Goal: Submit feedback/report problem: Submit feedback/report problem

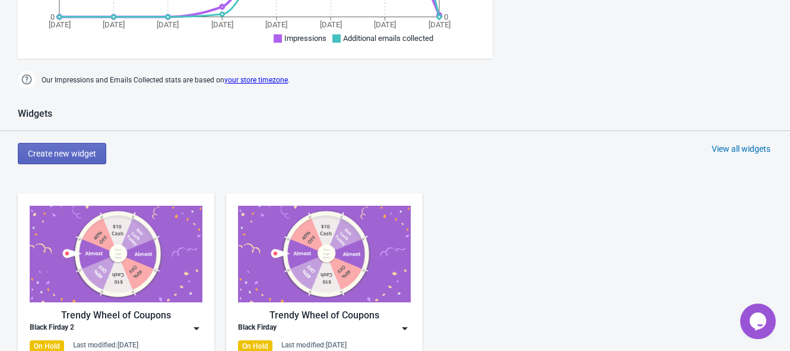
scroll to position [593, 0]
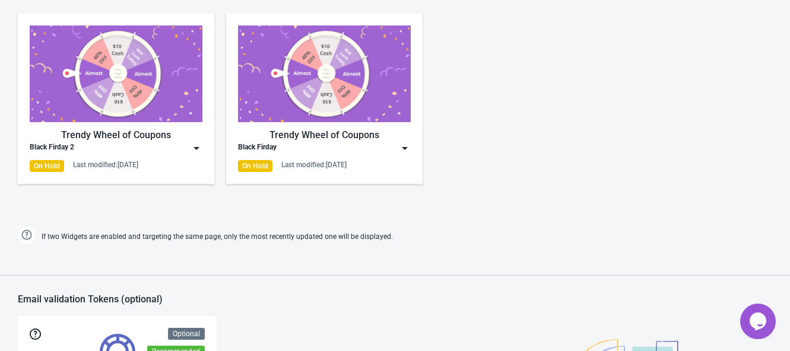
click at [152, 82] on img at bounding box center [116, 74] width 173 height 97
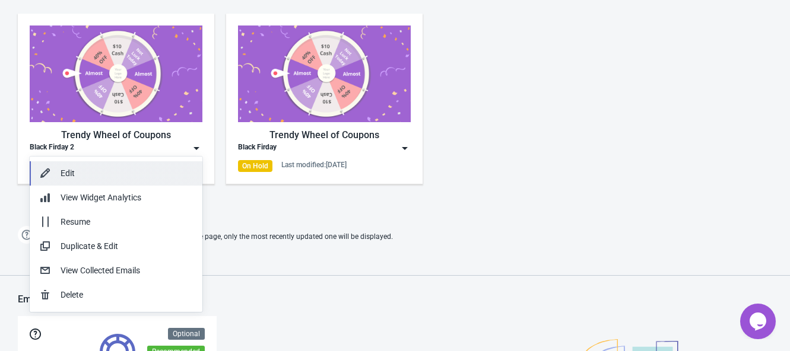
click at [119, 174] on div "Edit" at bounding box center [127, 173] width 132 height 12
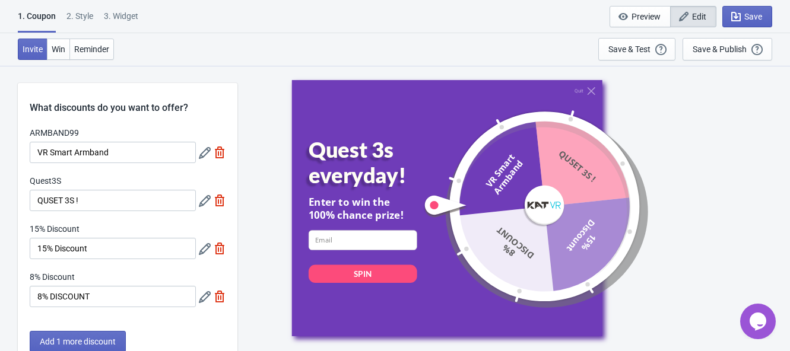
click at [68, 7] on div "1. Coupon 2 . Style 3. Widget 1. Coupon 2 . Style 3. Widget Save and Exit Previ…" at bounding box center [395, 16] width 790 height 33
click at [69, 11] on div "2 . Style" at bounding box center [79, 20] width 27 height 21
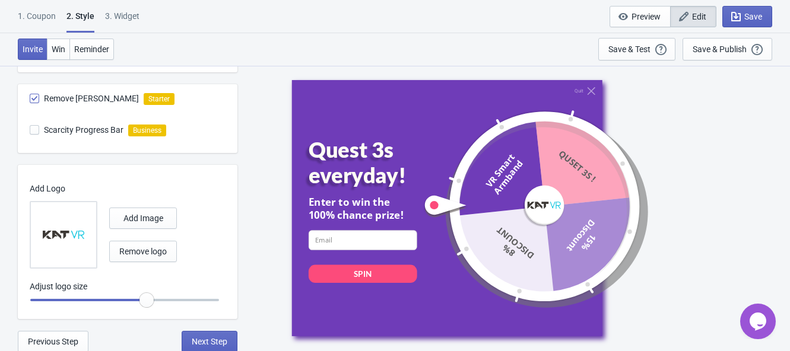
scroll to position [414, 0]
click at [134, 16] on div "3. Widget" at bounding box center [122, 20] width 34 height 21
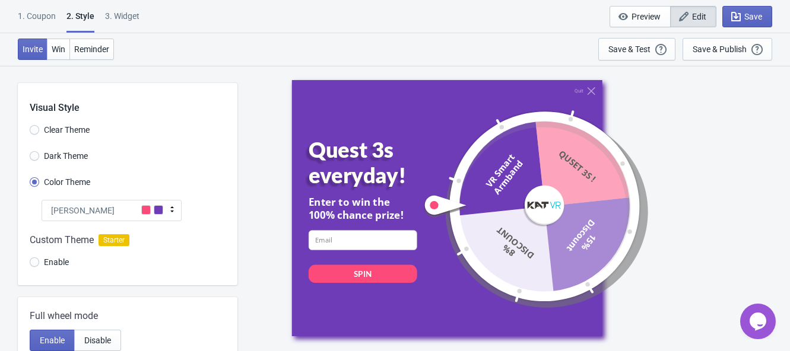
select select "once"
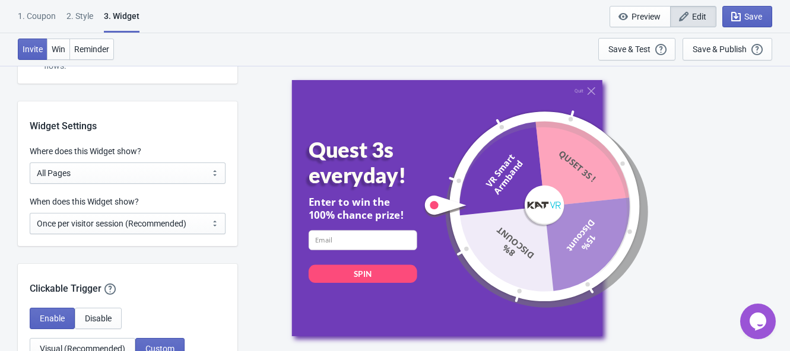
scroll to position [891, 0]
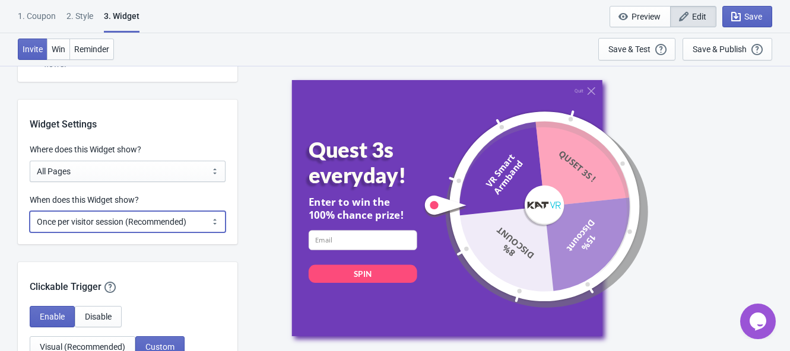
click at [176, 224] on select "Every new visit of page Once every period of time Once per visitor session (Rec…" at bounding box center [128, 221] width 196 height 21
click at [170, 224] on select "Every new visit of page Once every period of time Once per visitor session (Rec…" at bounding box center [128, 221] width 196 height 21
click at [156, 225] on select "Every new visit of page Once every period of time Once per visitor session (Rec…" at bounding box center [128, 221] width 196 height 21
click at [261, 251] on div "Quit Quest 3s everyday! Enter to win the 100% chance prize! email-input SPIN VR…" at bounding box center [513, 208] width 541 height 286
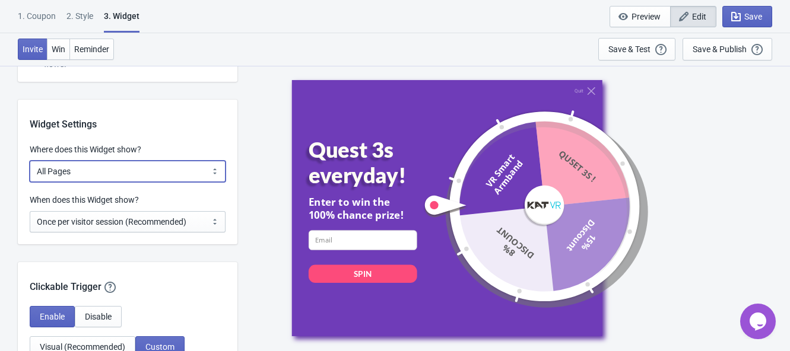
click at [75, 161] on select "All Pages All Product Pages All Blog Pages All Static Pages Specific Product(s)…" at bounding box center [128, 171] width 196 height 21
click at [74, 168] on select "All Pages All Product Pages All Blog Pages All Static Pages Specific Product(s)…" at bounding box center [128, 171] width 196 height 21
click at [131, 171] on select "All Pages All Product Pages All Blog Pages All Static Pages Specific Product(s)…" at bounding box center [128, 171] width 196 height 21
click at [30, 161] on select "All Pages All Product Pages All Blog Pages All Static Pages Specific Product(s)…" at bounding box center [128, 171] width 196 height 21
click at [101, 173] on select "All Pages All Product Pages All Blog Pages All Static Pages Specific Product(s)…" at bounding box center [128, 171] width 196 height 21
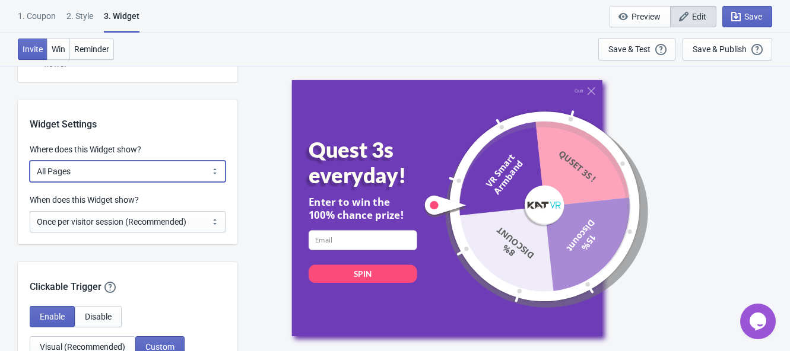
click at [30, 161] on select "All Pages All Product Pages All Blog Pages All Static Pages Specific Product(s)…" at bounding box center [128, 171] width 196 height 21
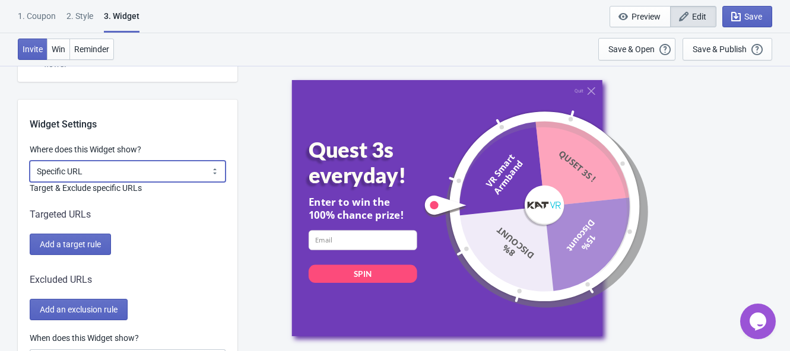
click at [147, 174] on select "All Pages All Product Pages All Blog Pages All Static Pages Specific Product(s)…" at bounding box center [128, 171] width 196 height 21
click at [30, 161] on select "All Pages All Product Pages All Blog Pages All Static Pages Specific Product(s)…" at bounding box center [128, 171] width 196 height 21
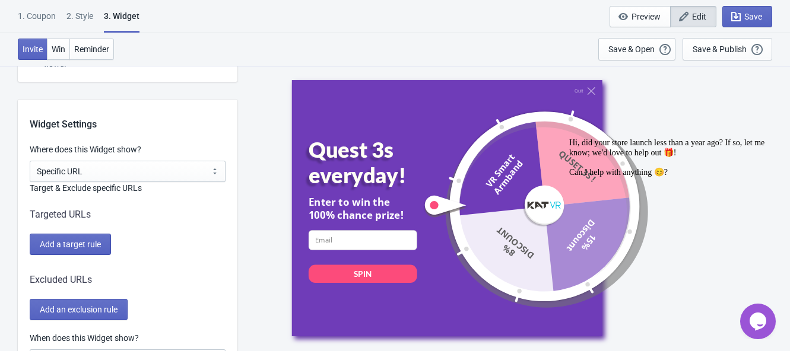
click at [569, 138] on icon "Chat attention grabber" at bounding box center [569, 138] width 0 height 0
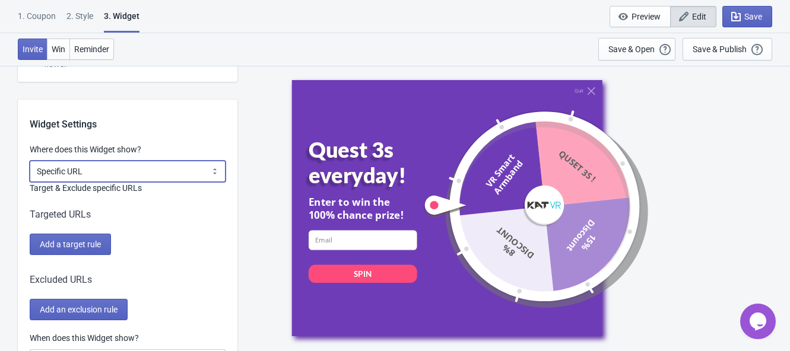
click at [102, 170] on select "All Pages All Product Pages All Blog Pages All Static Pages Specific Product(s)…" at bounding box center [128, 171] width 196 height 21
click at [134, 205] on div "Target & Exclude specific URLs Targeted URLs Add a target rule Excluded URLs Ad…" at bounding box center [128, 251] width 196 height 138
click at [77, 249] on span "Add a target rule" at bounding box center [70, 244] width 61 height 9
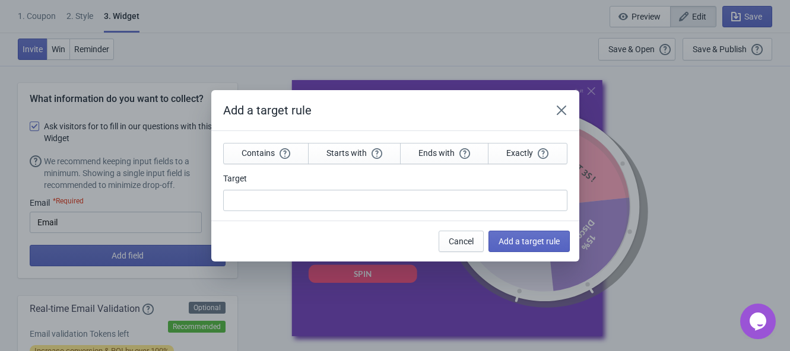
scroll to position [891, 0]
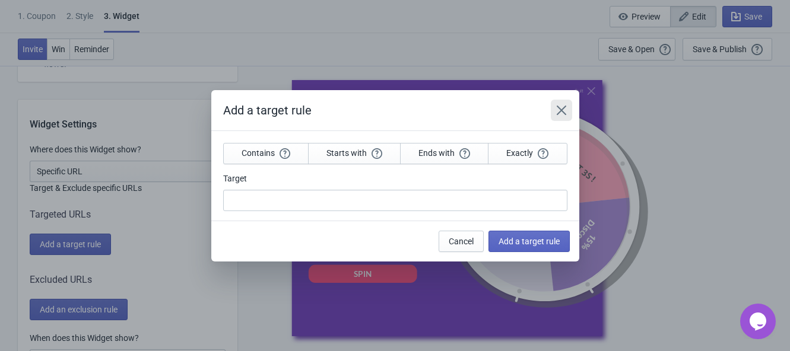
click at [556, 102] on button "Close" at bounding box center [561, 110] width 21 height 21
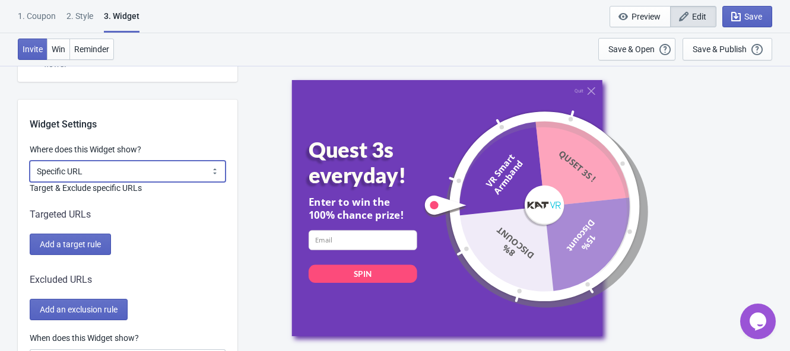
click at [108, 172] on select "All Pages All Product Pages All Blog Pages All Static Pages Specific Product(s)…" at bounding box center [128, 171] width 196 height 21
select select "specificPages"
click at [30, 161] on select "All Pages All Product Pages All Blog Pages All Static Pages Specific Product(s)…" at bounding box center [128, 171] width 196 height 21
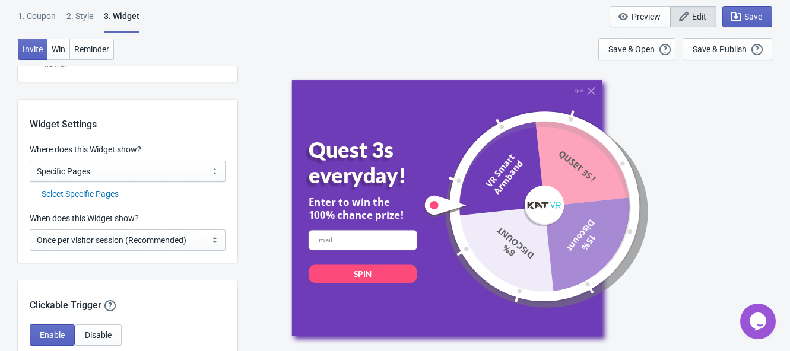
click at [90, 196] on div "Select Specific Pages" at bounding box center [134, 194] width 184 height 12
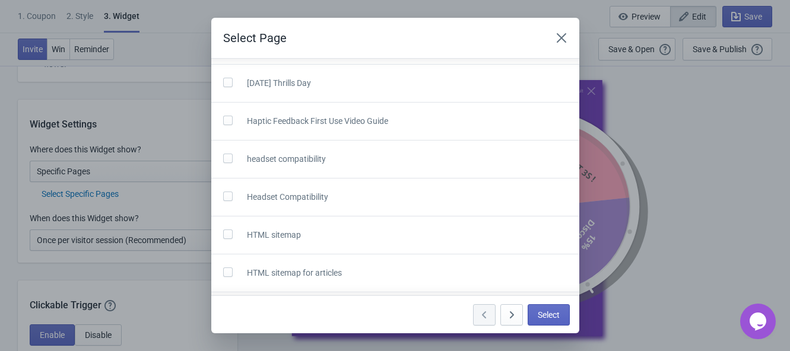
scroll to position [964, 0]
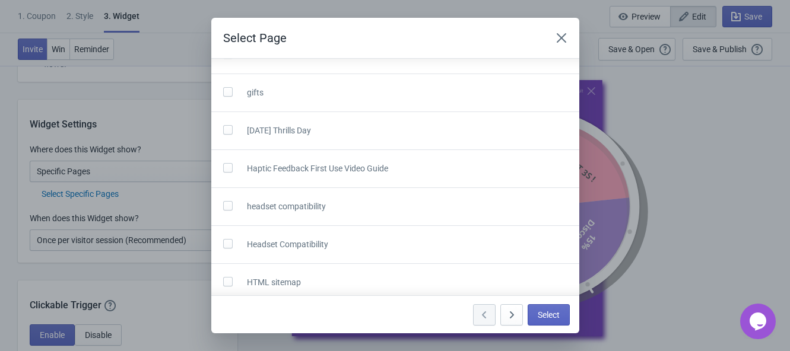
click at [277, 127] on span "[DATE] Thrills Day" at bounding box center [279, 130] width 64 height 9
click at [233, 128] on label at bounding box center [230, 129] width 14 height 15
click at [224, 128] on input "checkbox" at bounding box center [223, 135] width 1 height 21
checkbox input "true"
click at [553, 316] on span "Select" at bounding box center [549, 315] width 22 height 9
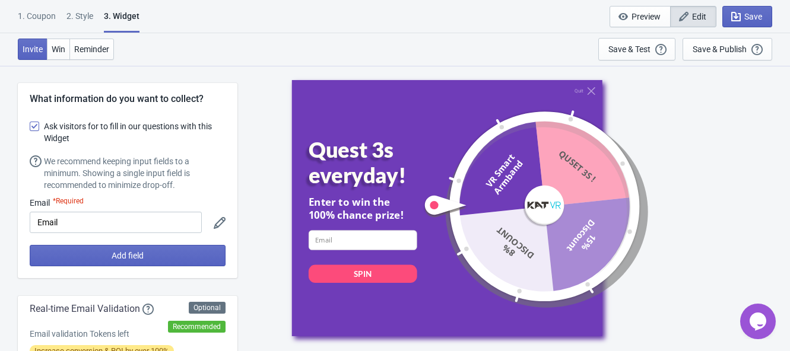
scroll to position [891, 0]
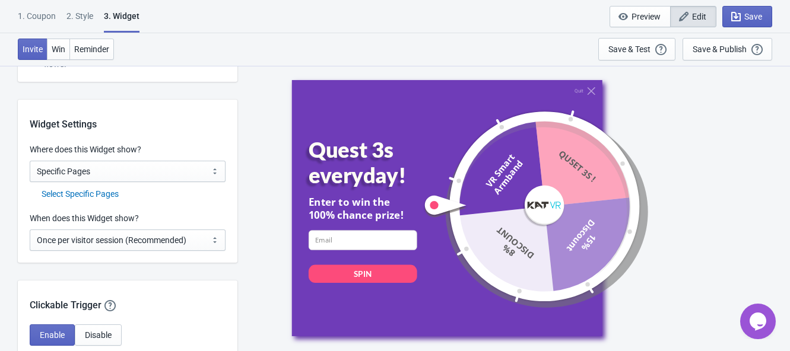
click at [101, 194] on div "Select Specific Pages" at bounding box center [134, 194] width 184 height 12
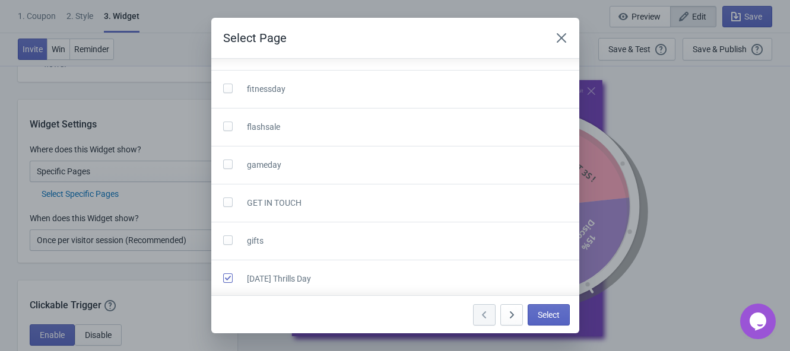
scroll to position [816, 0]
click at [552, 312] on span "Select" at bounding box center [549, 315] width 22 height 9
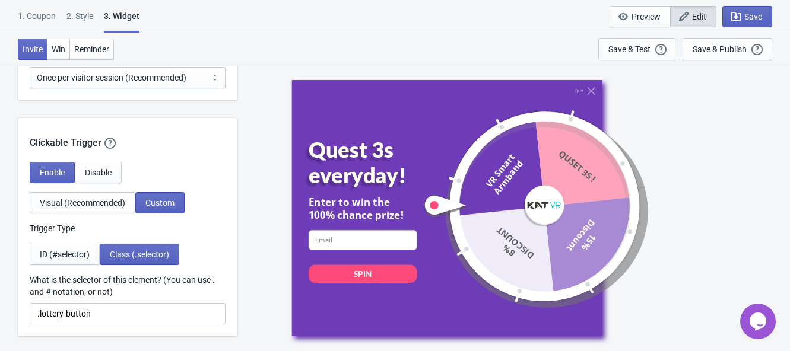
scroll to position [1113, 0]
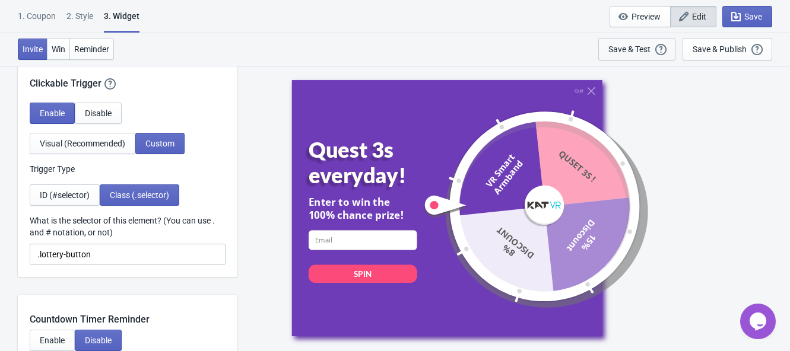
click at [639, 53] on div "Save & Test" at bounding box center [630, 49] width 42 height 9
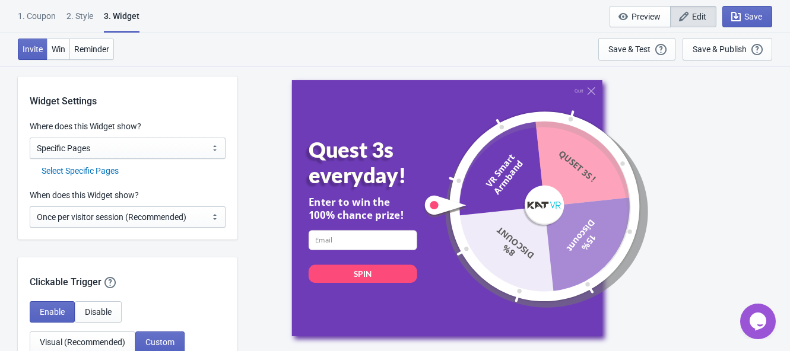
scroll to position [891, 0]
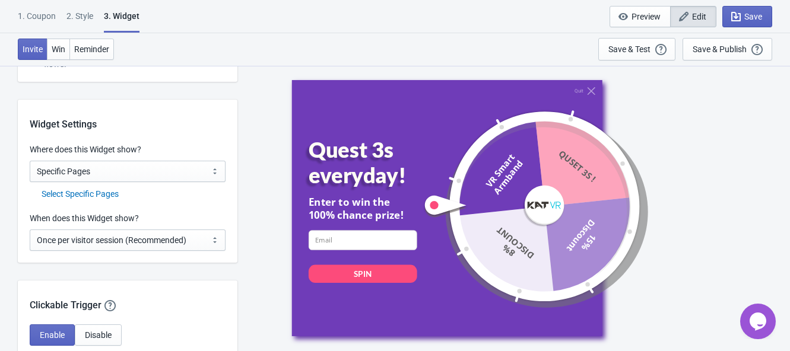
click at [104, 191] on div "Select Specific Pages" at bounding box center [134, 194] width 184 height 12
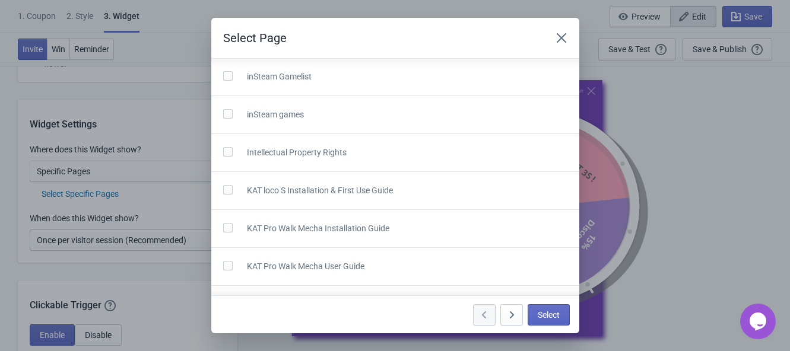
scroll to position [1278, 0]
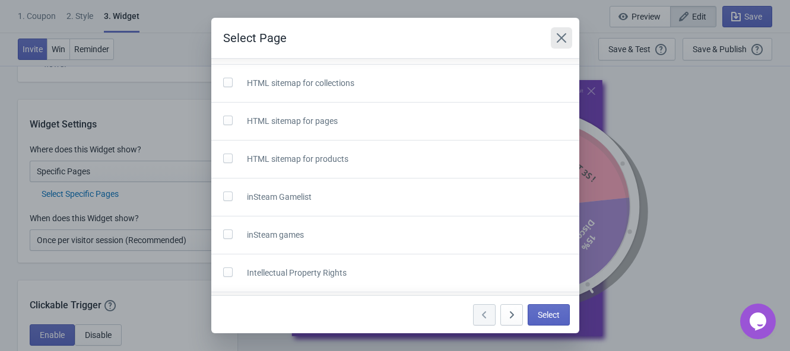
click at [557, 37] on icon "Close" at bounding box center [562, 38] width 12 height 12
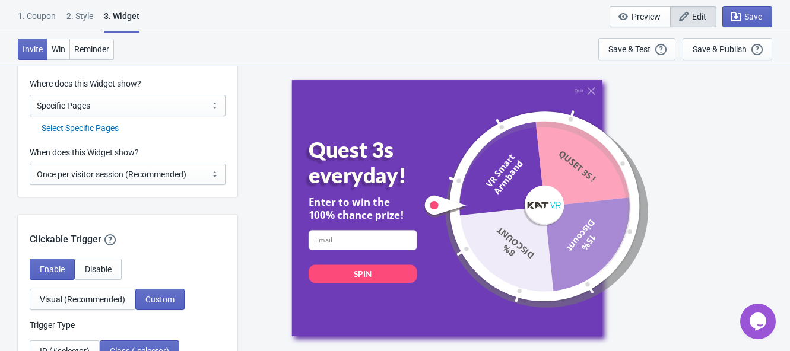
scroll to position [1038, 0]
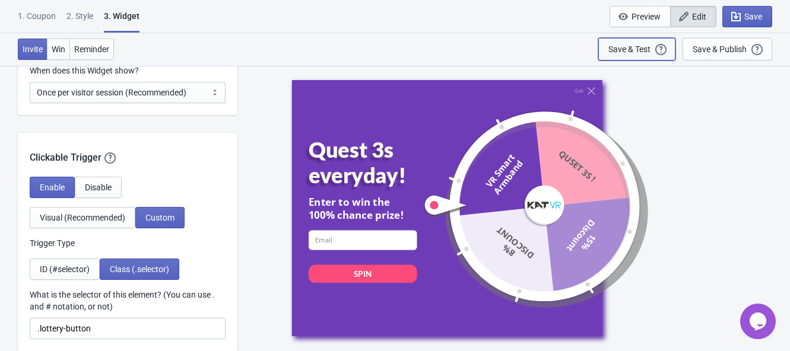
click at [639, 48] on div "Save & Test" at bounding box center [630, 49] width 42 height 9
click at [767, 323] on icon "Opens Chat This icon Opens the chat window." at bounding box center [758, 321] width 19 height 19
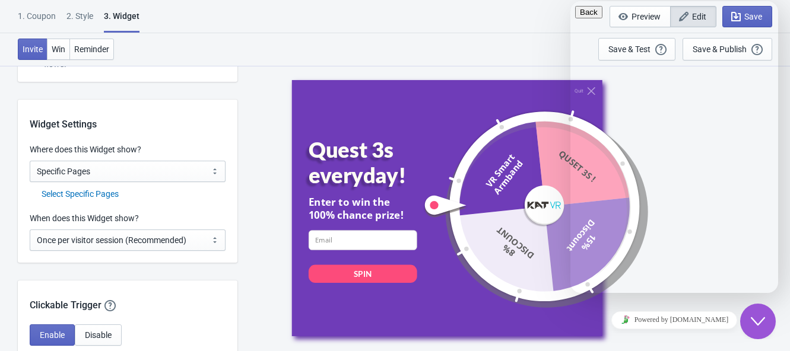
scroll to position [74, 0]
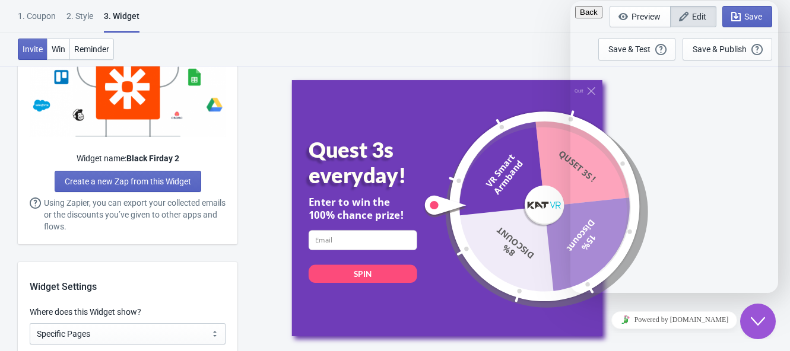
scroll to position [668, 0]
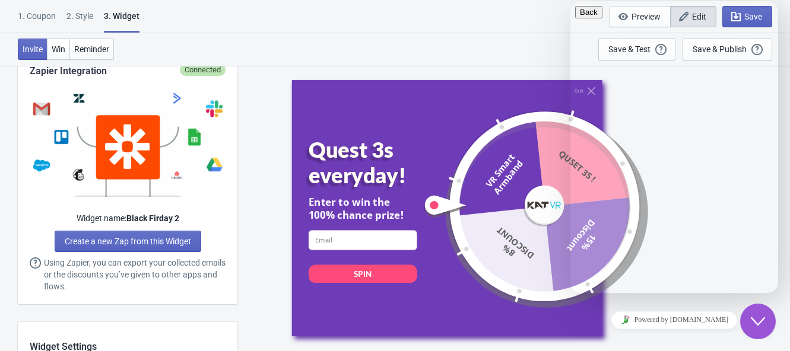
type input "[PERSON_NAME]"
type input "[EMAIL_ADDRESS][DOMAIN_NAME]"
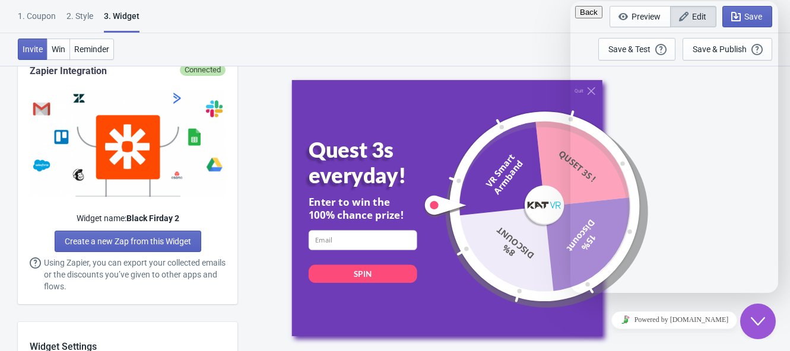
type textarea "C"
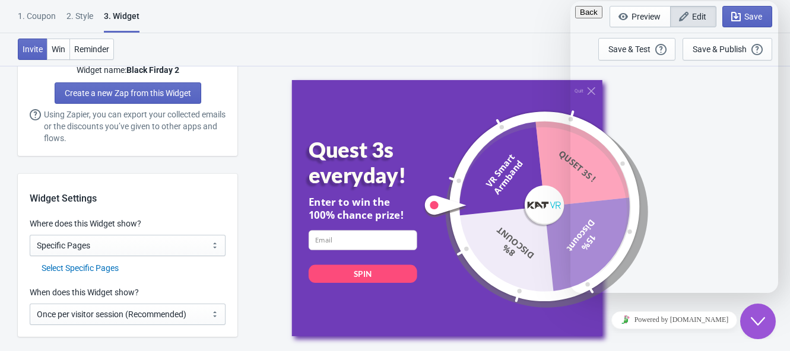
scroll to position [891, 0]
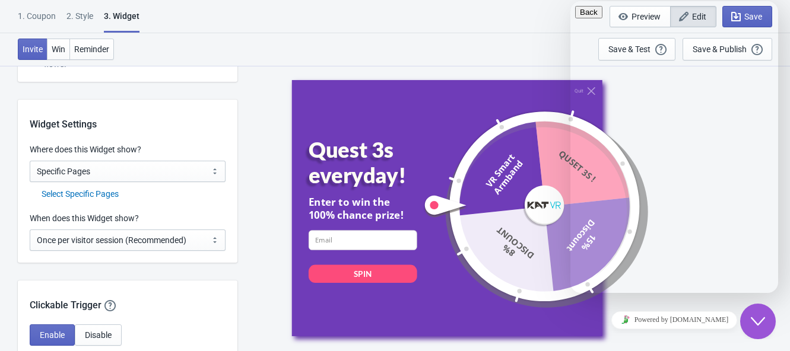
drag, startPoint x: 659, startPoint y: 221, endPoint x: 660, endPoint y: 210, distance: 10.7
paste textarea "disable the automatic pop-up feature of the prize wheel, so that it only appear…"
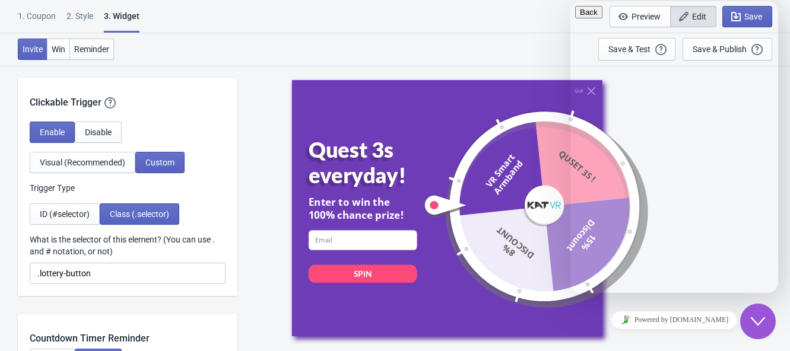
scroll to position [1113, 0]
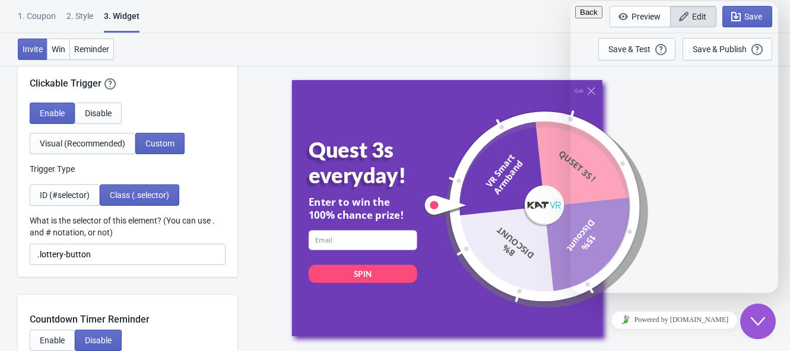
type textarea "If it possible to disable the automatic pop-up feature of the wheel, so that it…"
paste input "[URL][DOMAIN_NAME]"
type input "[URL][DOMAIN_NAME]"
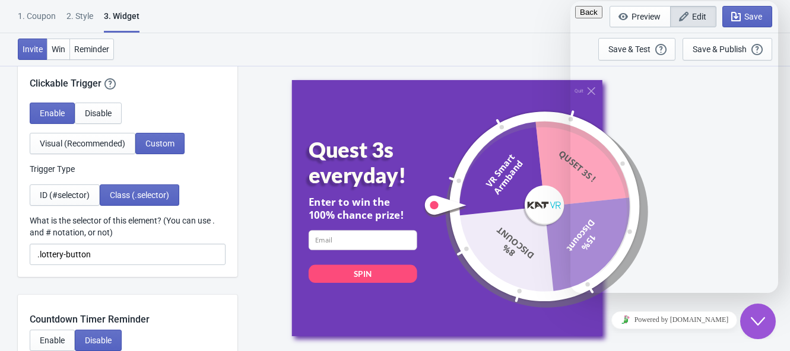
scroll to position [1187, 0]
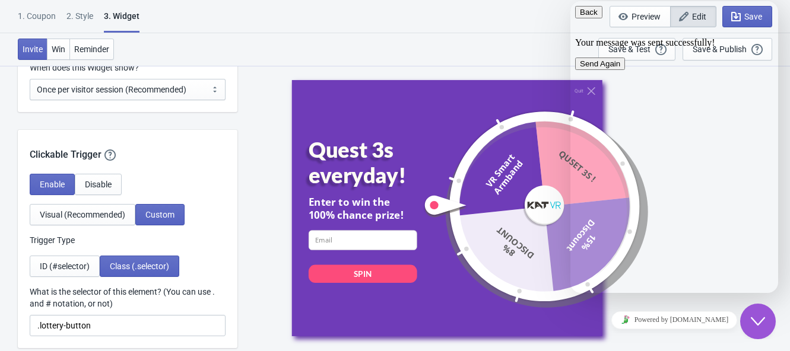
scroll to position [964, 0]
